Goal: Task Accomplishment & Management: Use online tool/utility

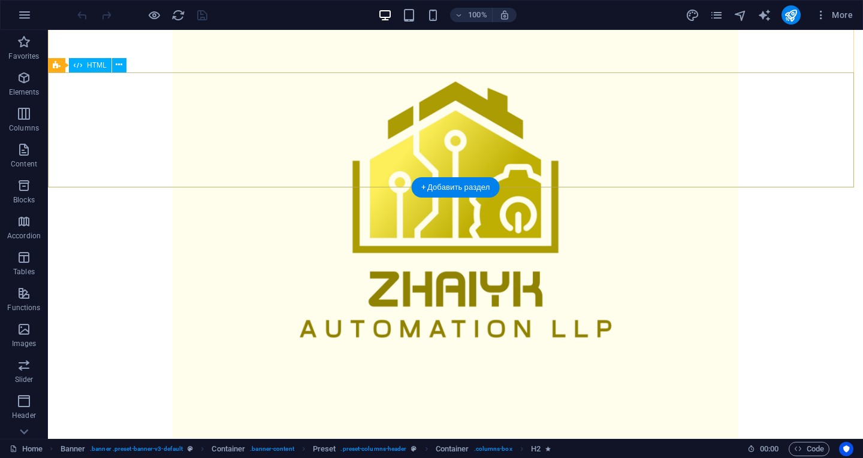
scroll to position [539, 0]
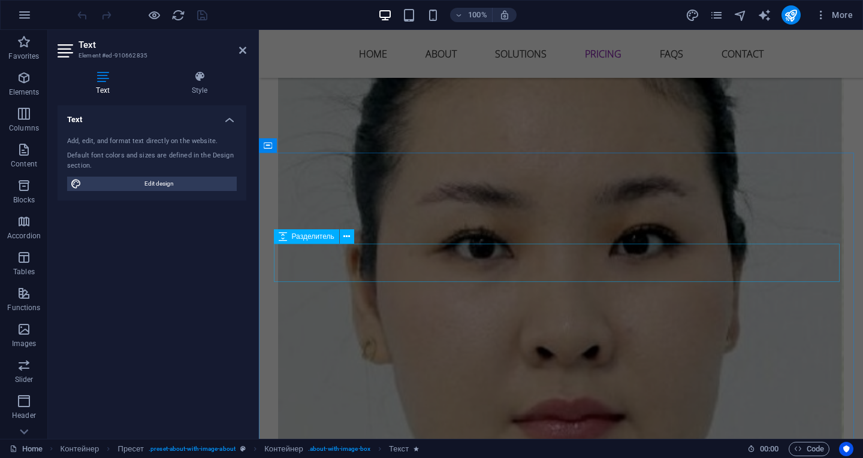
scroll to position [3774, 0]
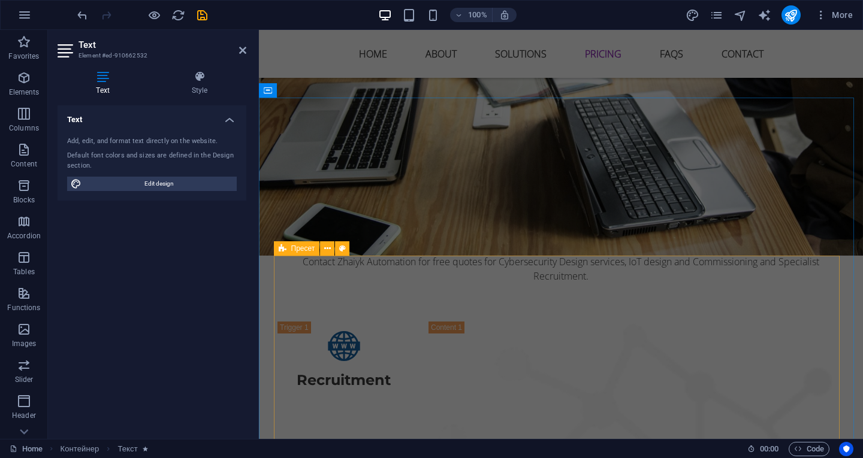
scroll to position [4852, 0]
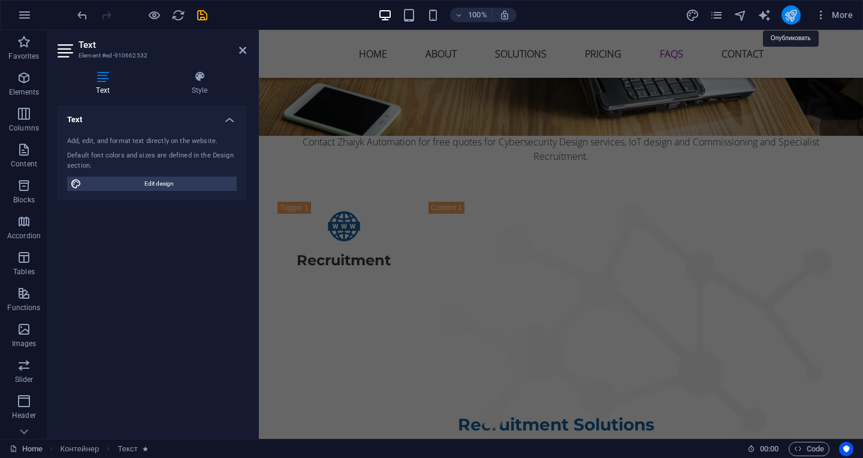
click at [793, 16] on icon "publish" at bounding box center [791, 15] width 14 height 14
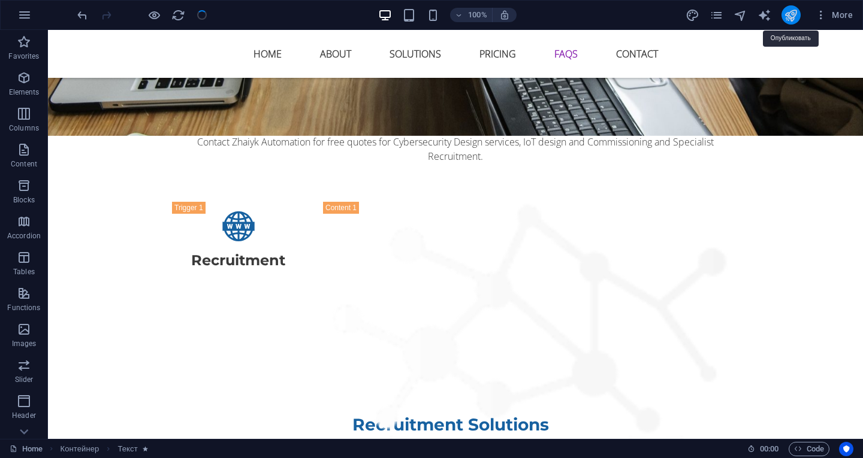
scroll to position [3774, 0]
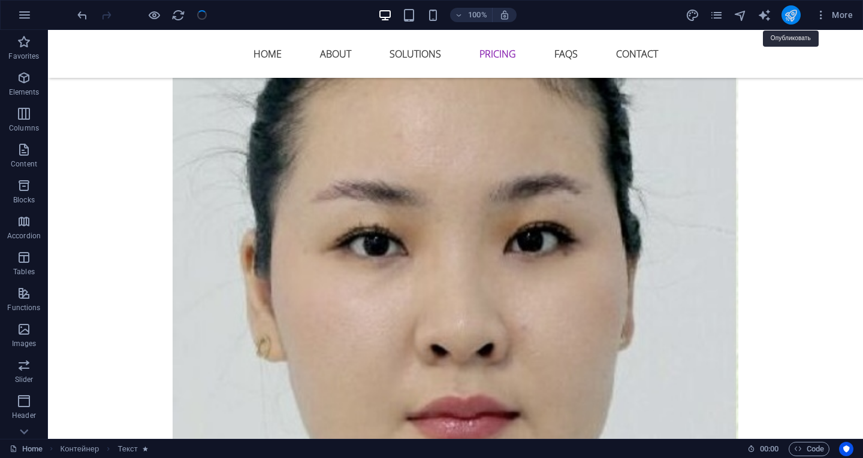
checkbox input "false"
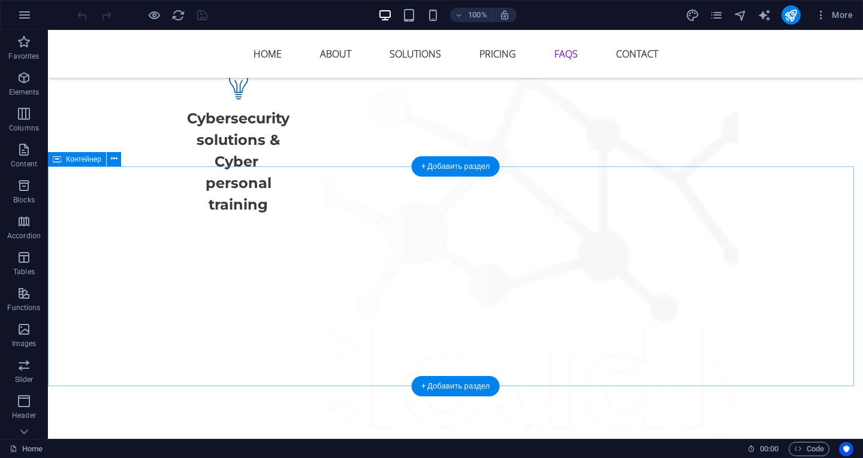
scroll to position [5990, 0]
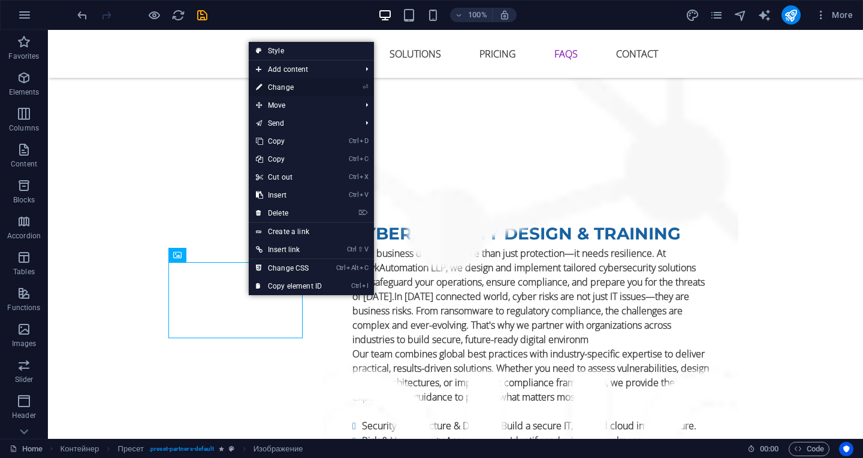
click at [289, 85] on font "Change" at bounding box center [281, 87] width 26 height 8
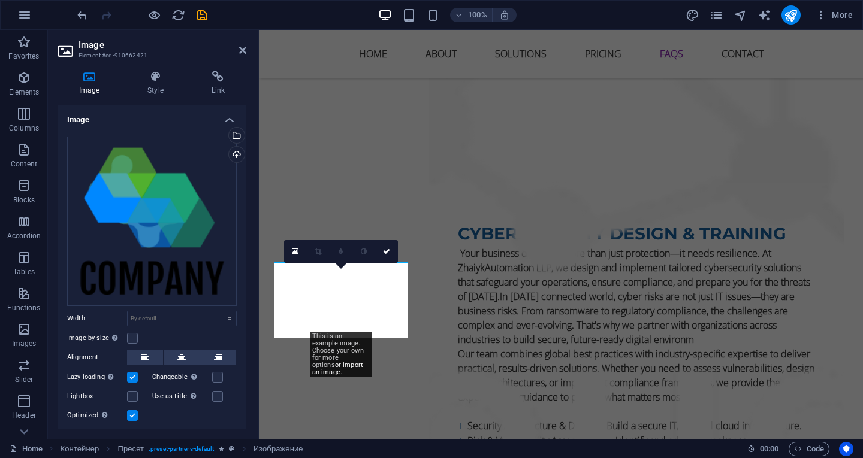
drag, startPoint x: 162, startPoint y: 196, endPoint x: 246, endPoint y: 49, distance: 169.9
click at [246, 49] on aside "Image Element #ed-910662421 Image Style Link Image Drag files here, click to se…" at bounding box center [153, 234] width 211 height 409
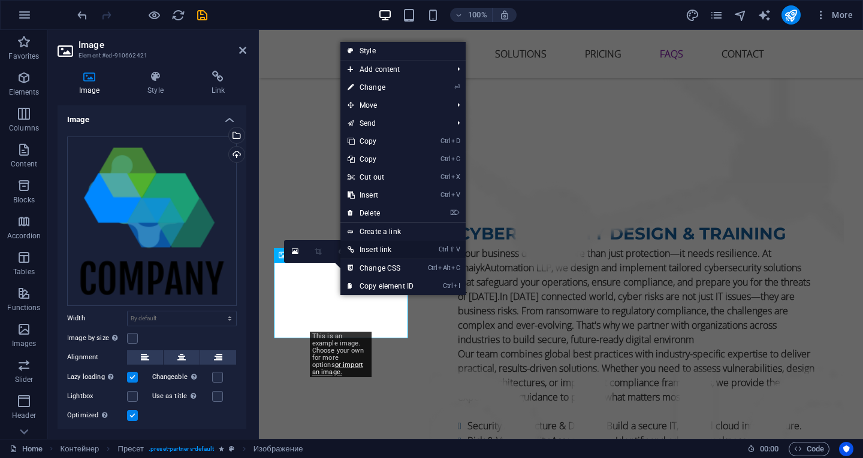
click at [378, 249] on font "Insert link" at bounding box center [375, 250] width 32 height 8
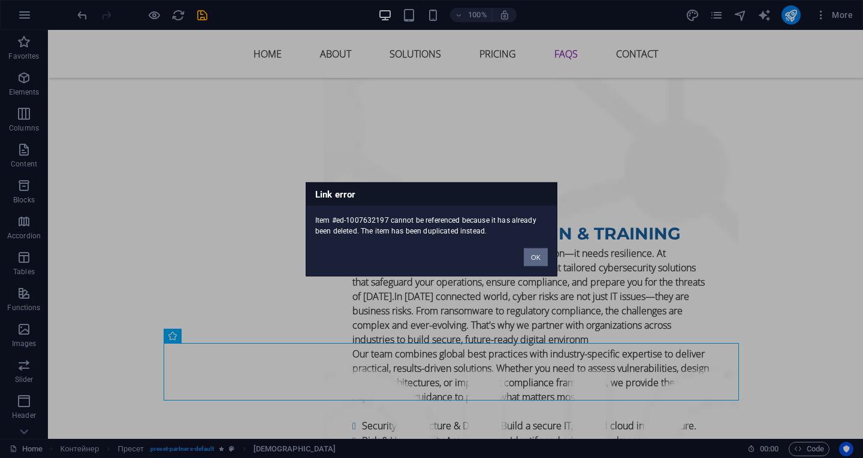
click at [531, 253] on font "OK" at bounding box center [536, 256] width 10 height 7
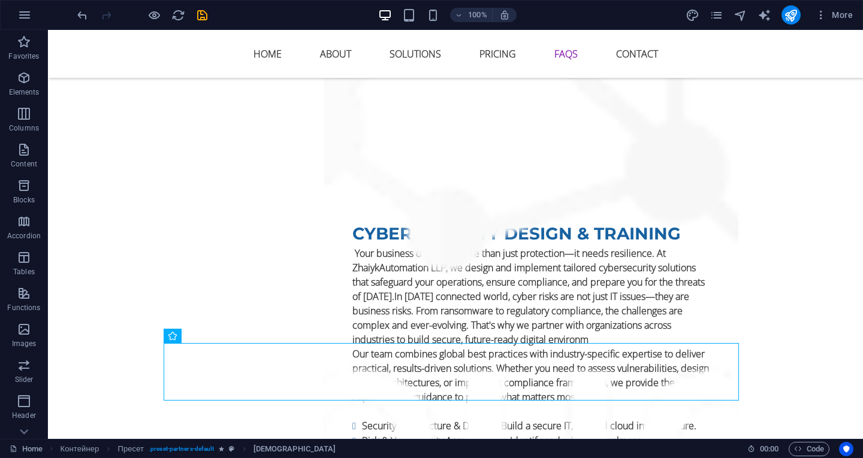
click at [72, 14] on div "100% More" at bounding box center [431, 15] width 861 height 29
click at [77, 15] on icon "undo" at bounding box center [82, 15] width 14 height 14
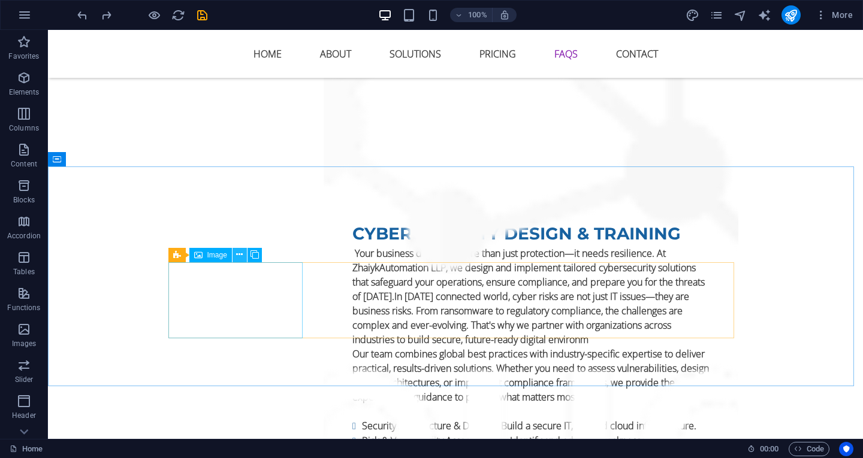
click at [239, 254] on icon at bounding box center [239, 255] width 7 height 13
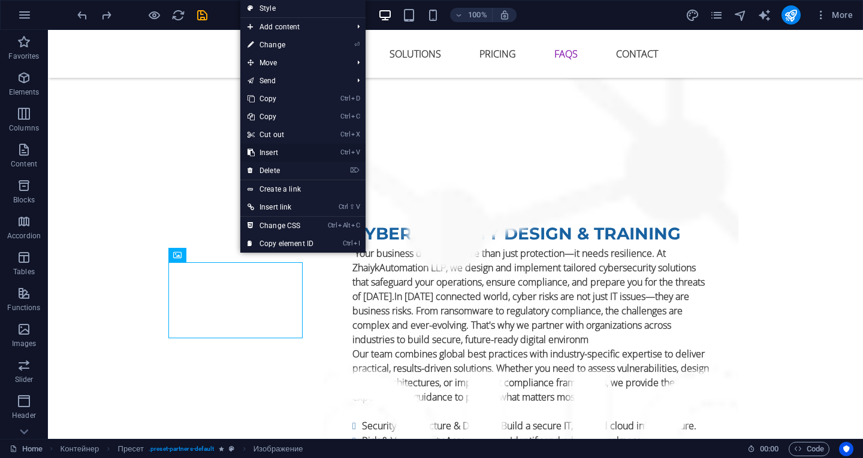
click at [277, 155] on font "Insert" at bounding box center [268, 153] width 19 height 8
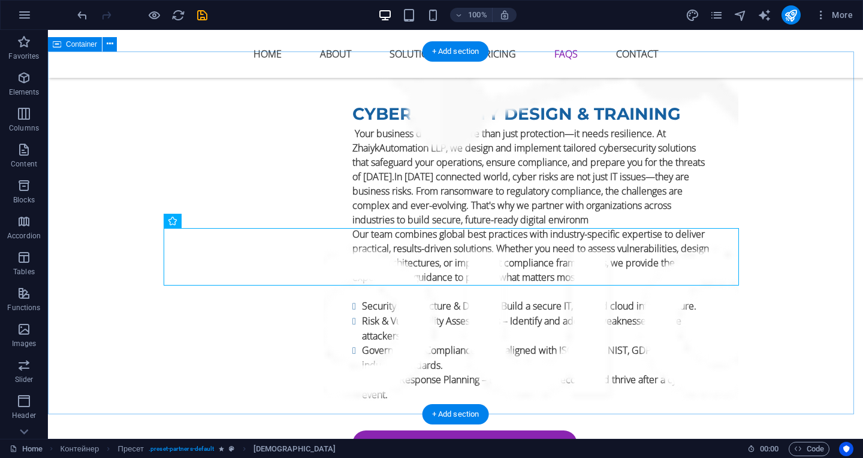
scroll to position [6050, 0]
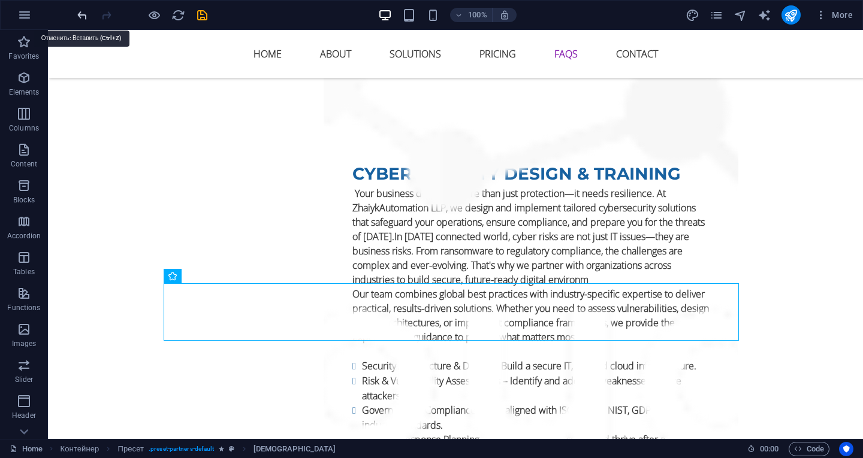
click at [86, 20] on icon "undo" at bounding box center [82, 15] width 14 height 14
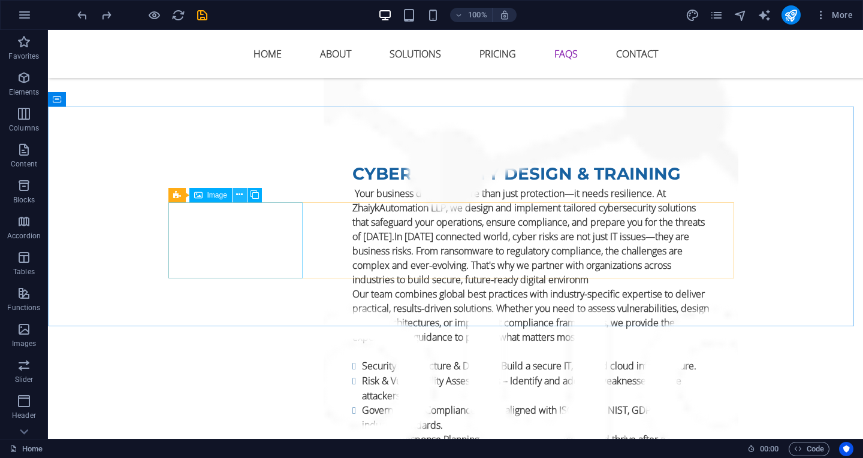
click at [237, 195] on icon at bounding box center [239, 195] width 7 height 13
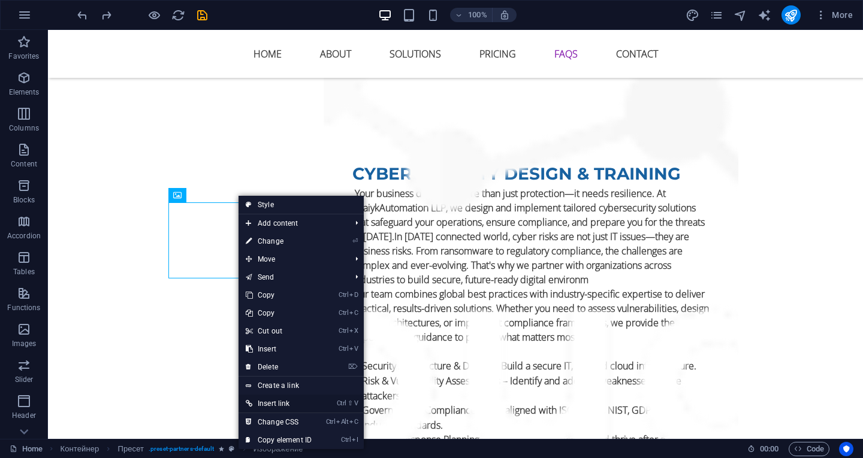
click at [277, 404] on font "Insert link" at bounding box center [274, 404] width 32 height 8
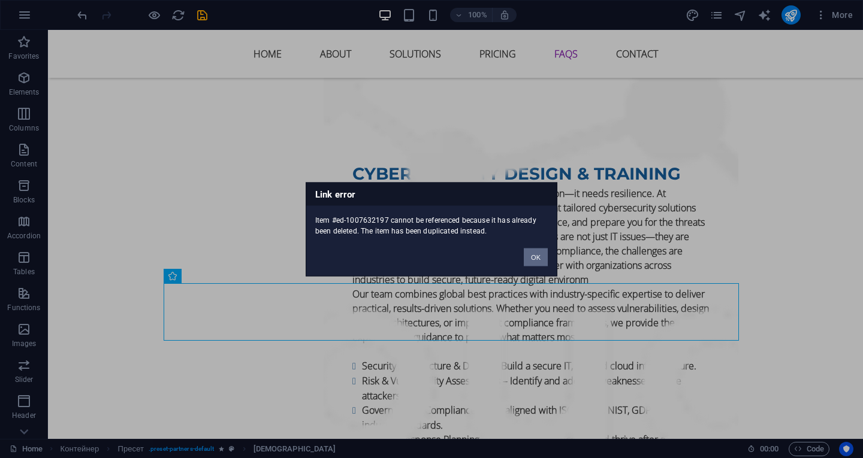
click at [543, 250] on button "OK" at bounding box center [536, 257] width 24 height 18
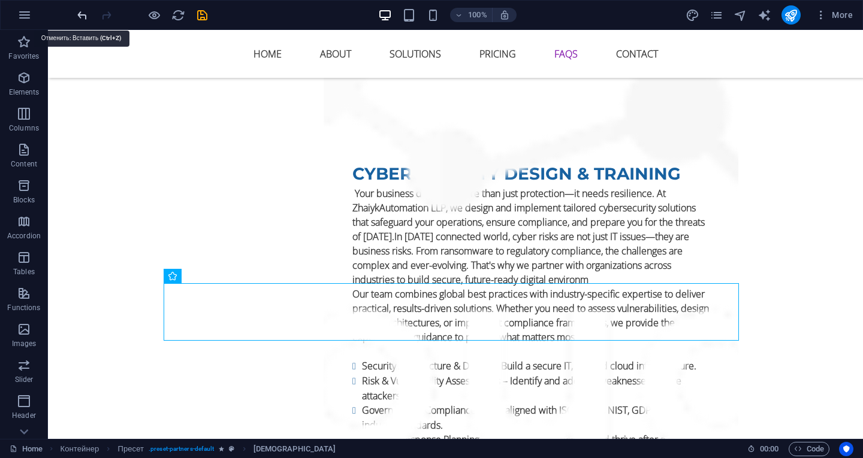
click at [83, 13] on icon "undo" at bounding box center [82, 15] width 14 height 14
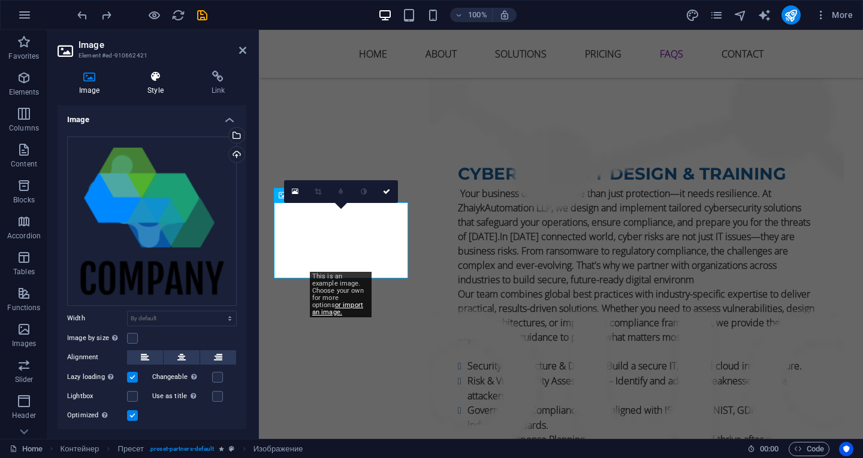
click at [157, 75] on icon at bounding box center [155, 77] width 59 height 12
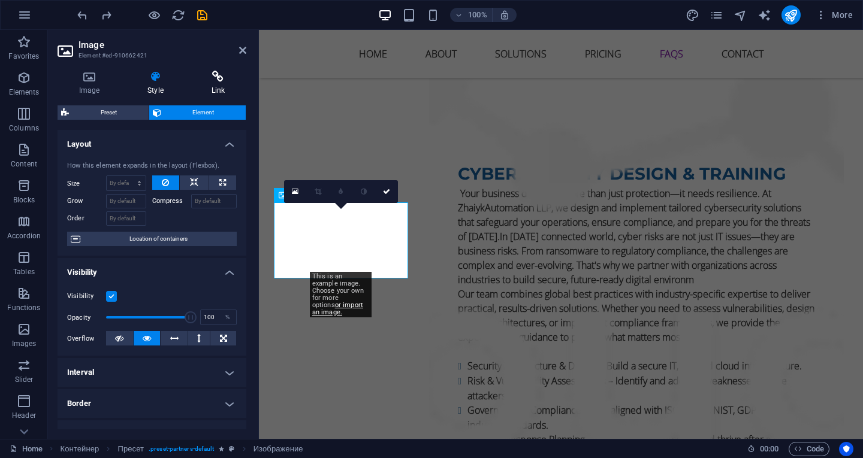
click at [222, 79] on icon at bounding box center [218, 77] width 56 height 12
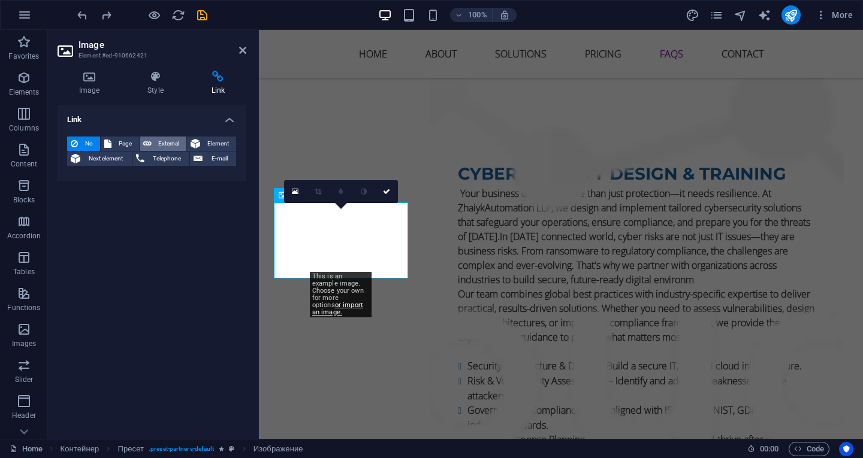
click at [158, 140] on font "External" at bounding box center [168, 143] width 21 height 7
select select "blank"
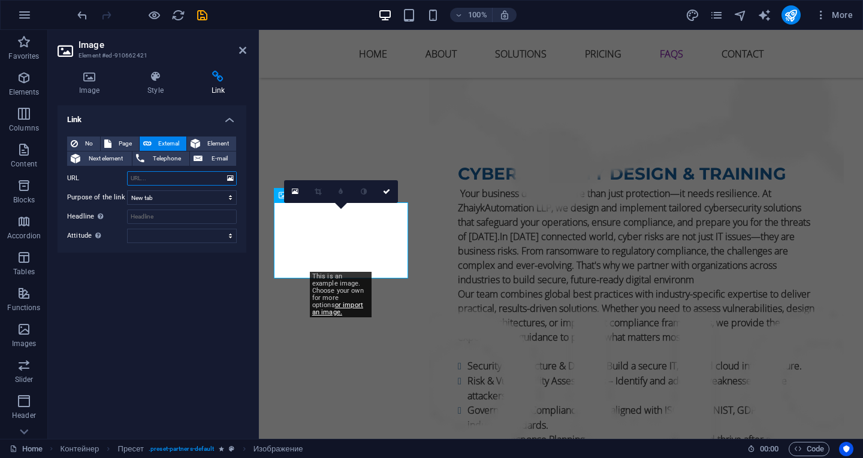
paste input "[URL][DOMAIN_NAME]"
type input "[URL][DOMAIN_NAME]"
click at [159, 84] on h4 "Style" at bounding box center [157, 83] width 63 height 25
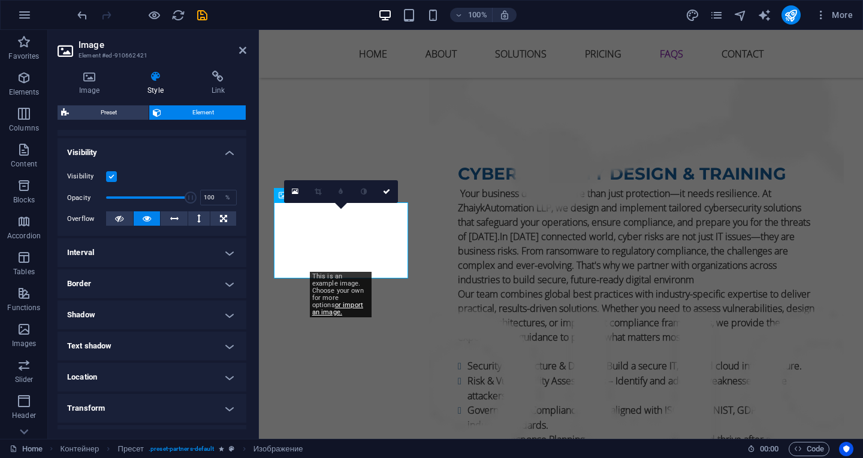
scroll to position [0, 0]
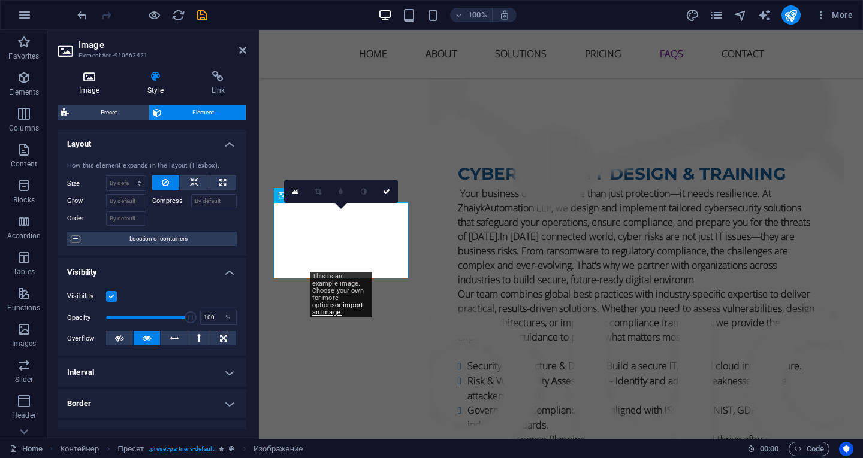
click at [89, 80] on icon at bounding box center [89, 77] width 63 height 12
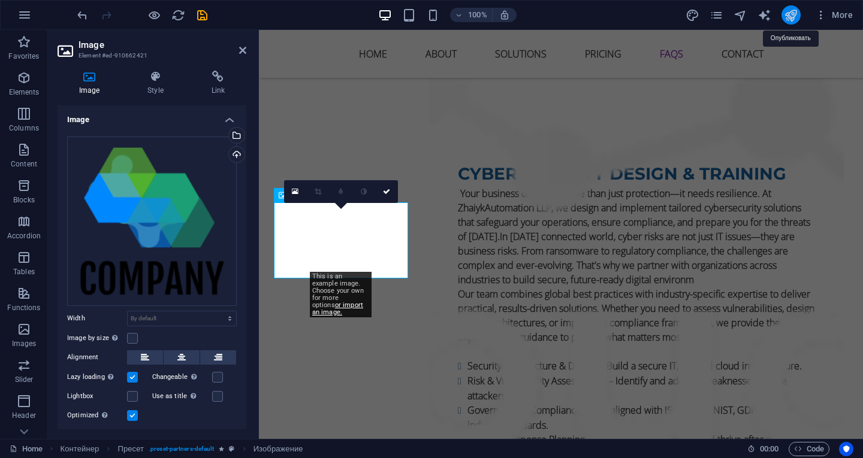
click at [793, 11] on icon "publish" at bounding box center [791, 15] width 14 height 14
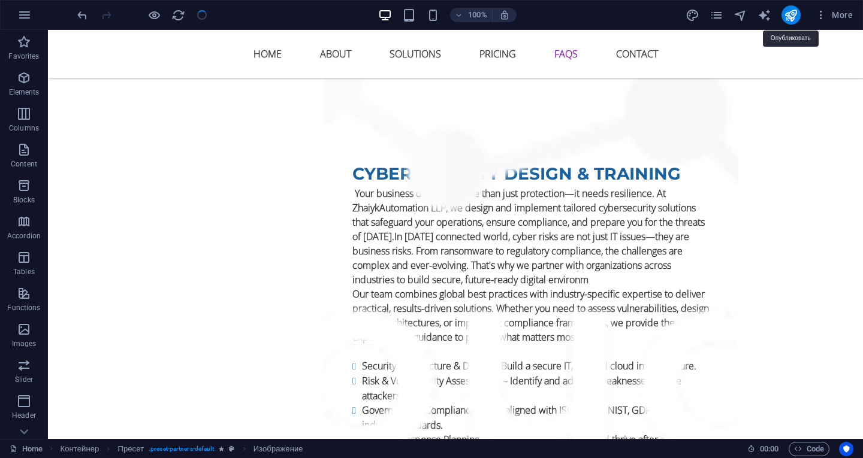
checkbox input "false"
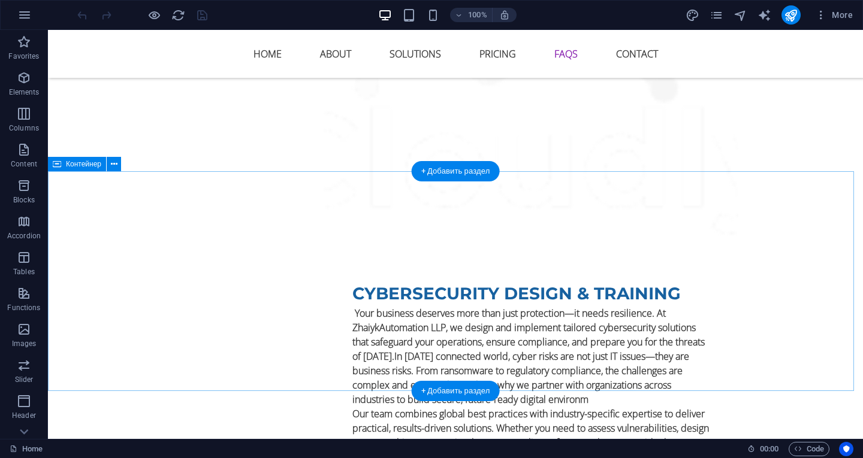
scroll to position [5990, 0]
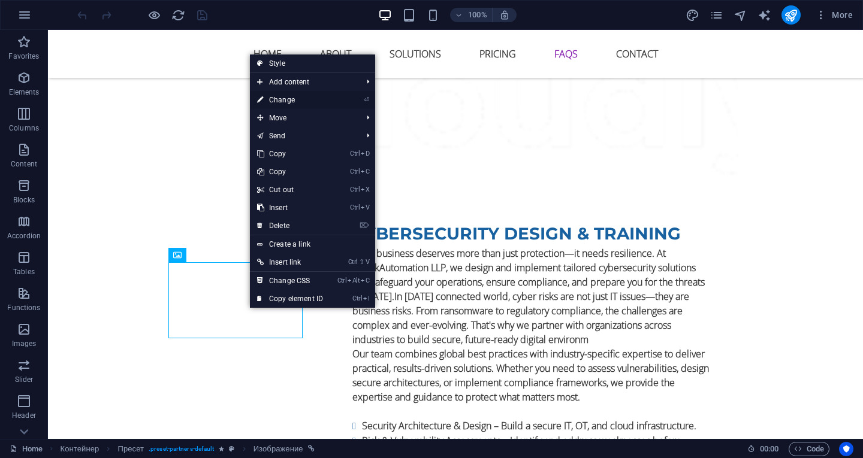
click at [284, 101] on font "Change" at bounding box center [282, 100] width 26 height 8
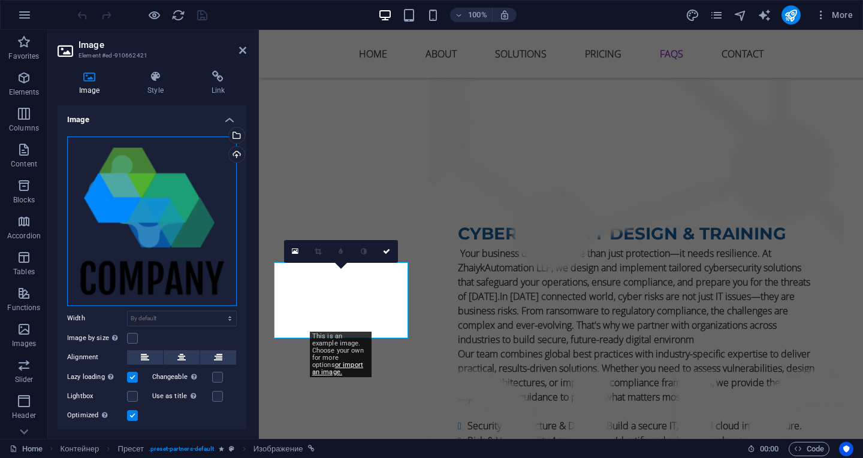
click at [169, 265] on div "Drag files here, click to select files, or choose files from the Files section …" at bounding box center [152, 222] width 170 height 170
click at [169, 265] on body "zhaiyk automation.kz Home Favorites Elements Columns Content Blocks Accordion T…" at bounding box center [431, 229] width 863 height 458
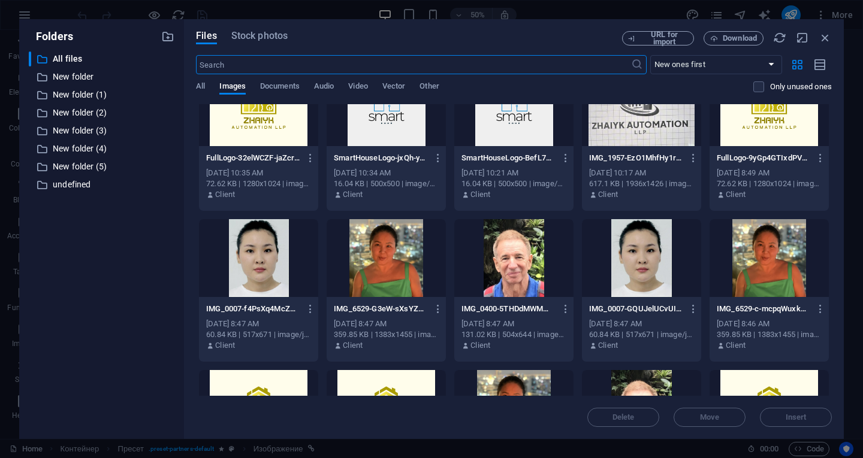
scroll to position [0, 0]
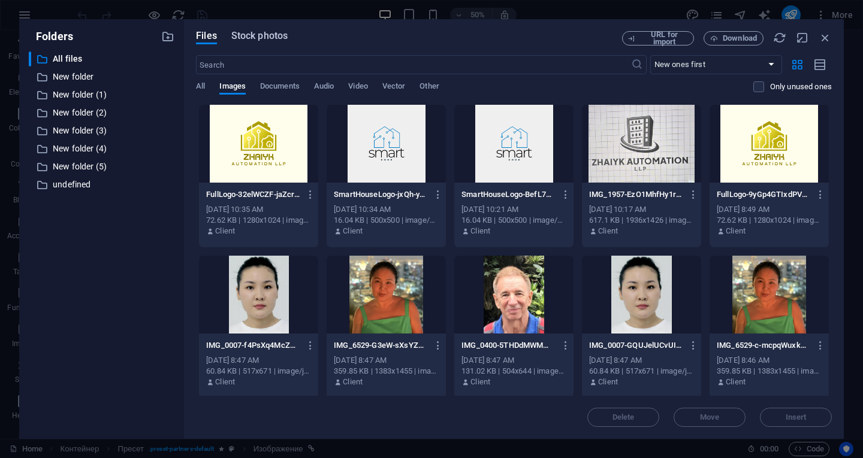
click at [271, 40] on font "Stock photos" at bounding box center [259, 35] width 56 height 11
